Goal: Navigation & Orientation: Find specific page/section

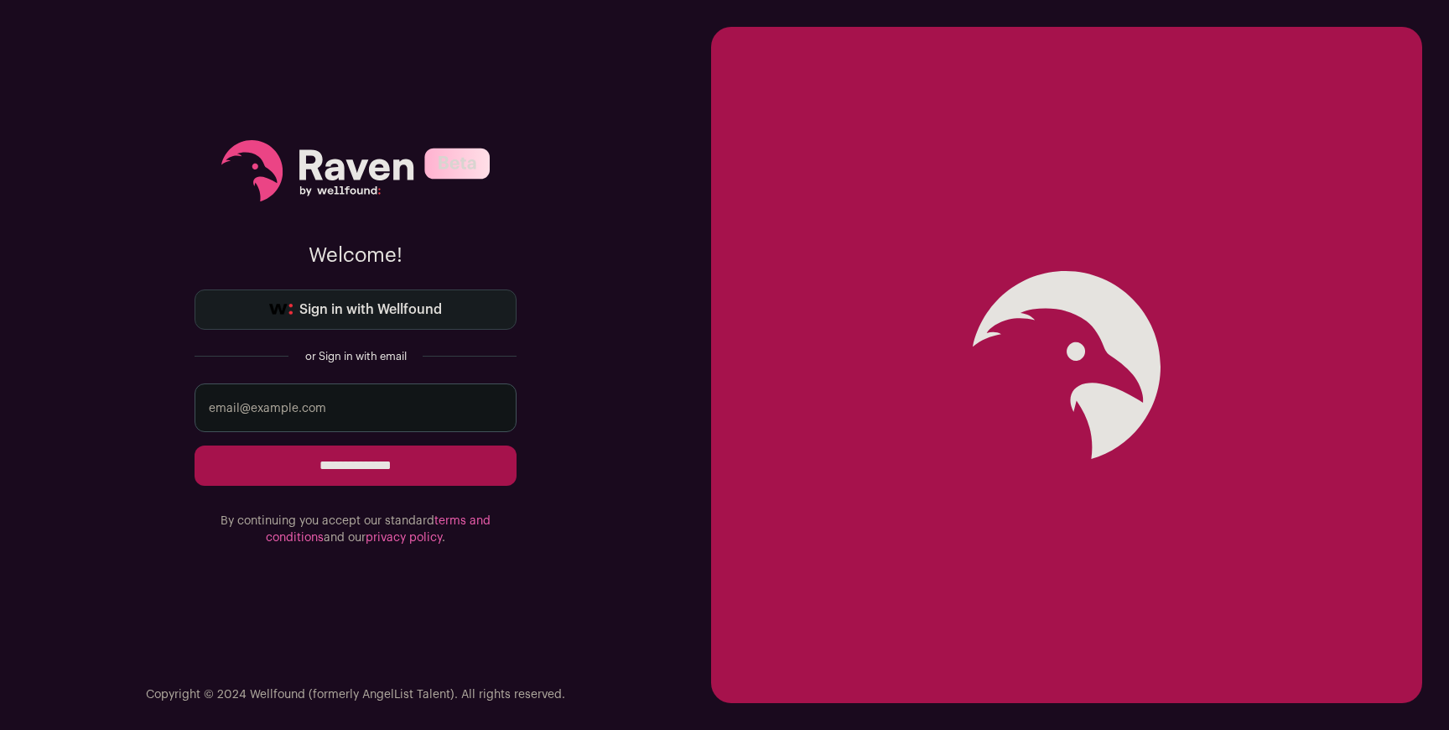
click at [417, 320] on link "Sign in with Wellfound" at bounding box center [356, 309] width 322 height 40
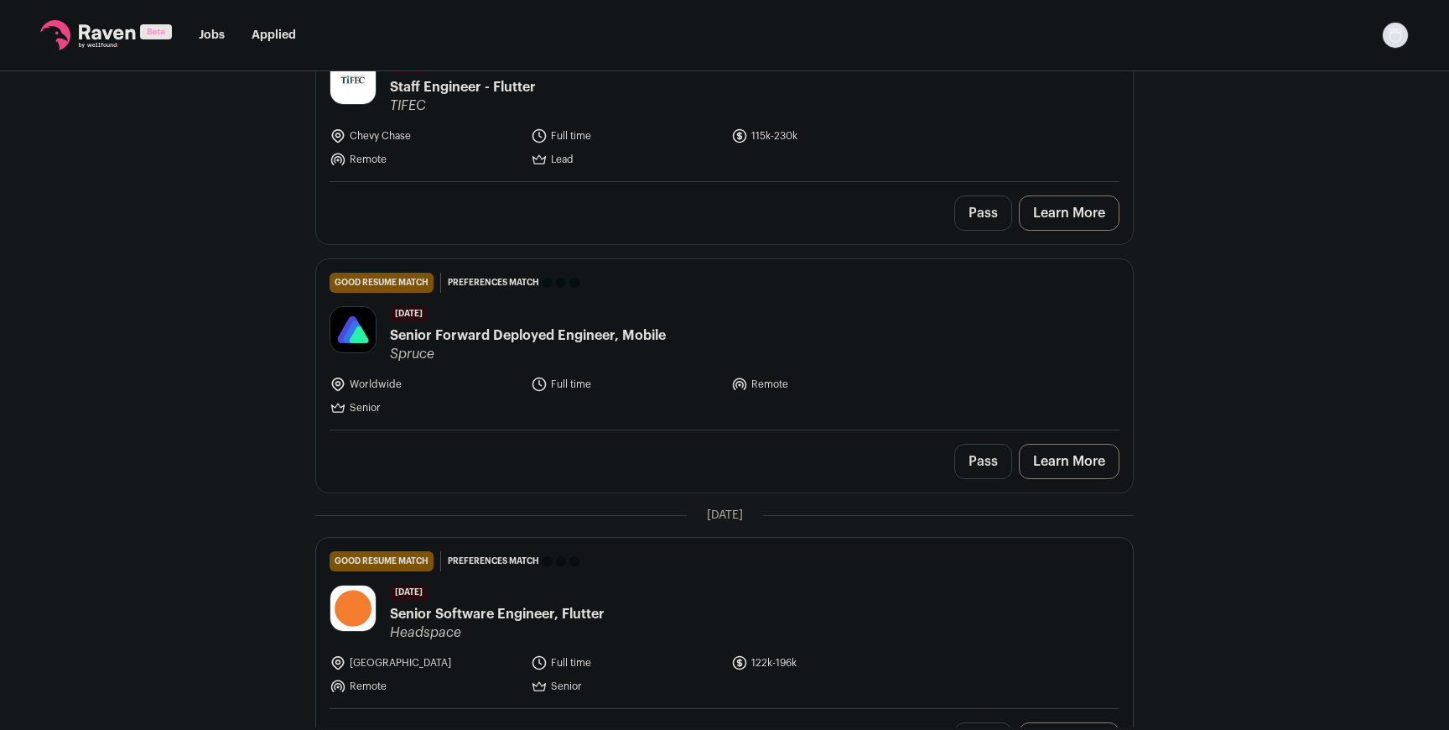
scroll to position [1276, 0]
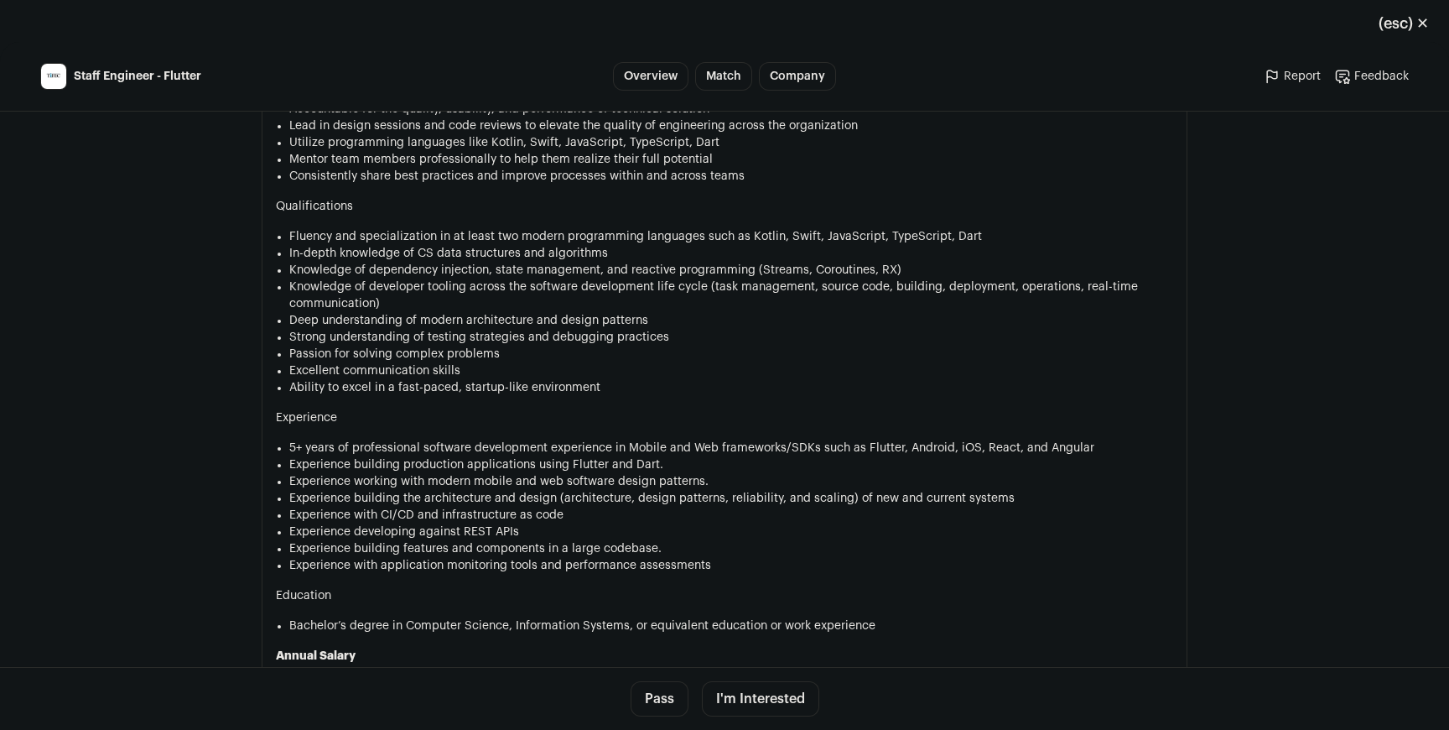
scroll to position [1214, 0]
